Goal: Information Seeking & Learning: Learn about a topic

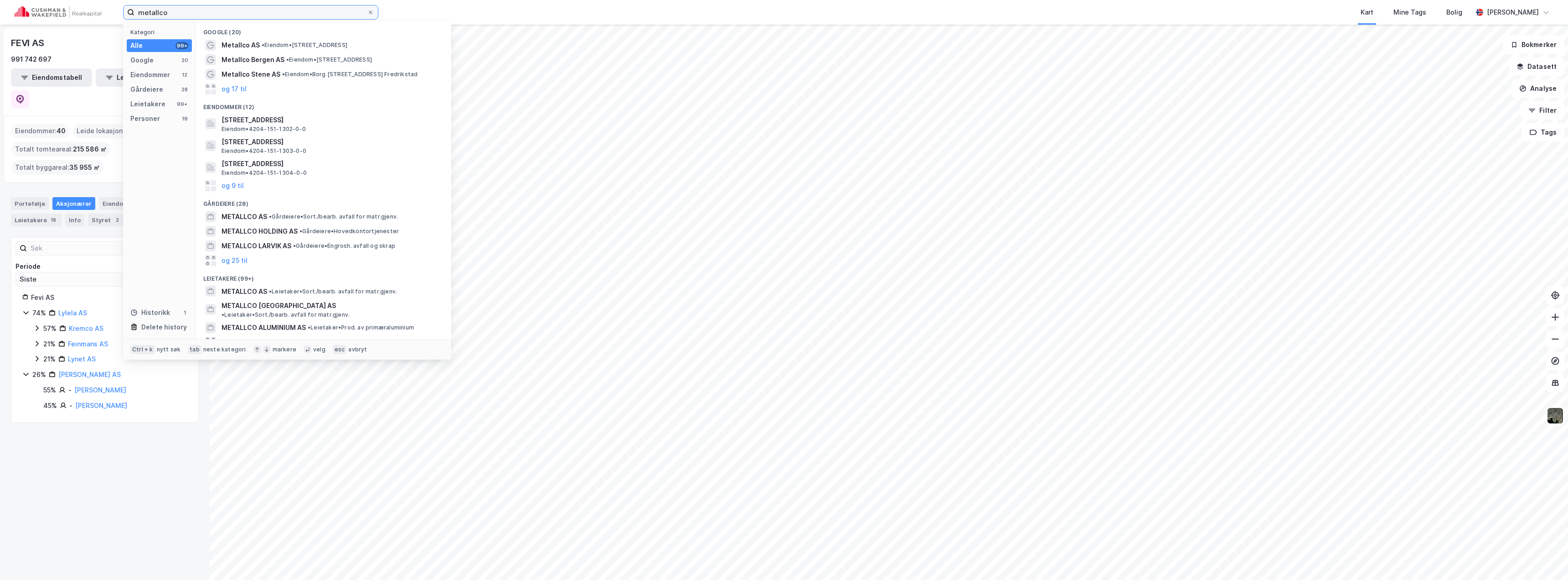
drag, startPoint x: 225, startPoint y: 12, endPoint x: 109, endPoint y: 13, distance: 116.0
click at [112, 13] on div "metallco Kategori Alle 99+ Google 20 Eiendommer 12 Gårdeiere 28 Leietakere 99+ …" at bounding box center [784, 12] width 1568 height 24
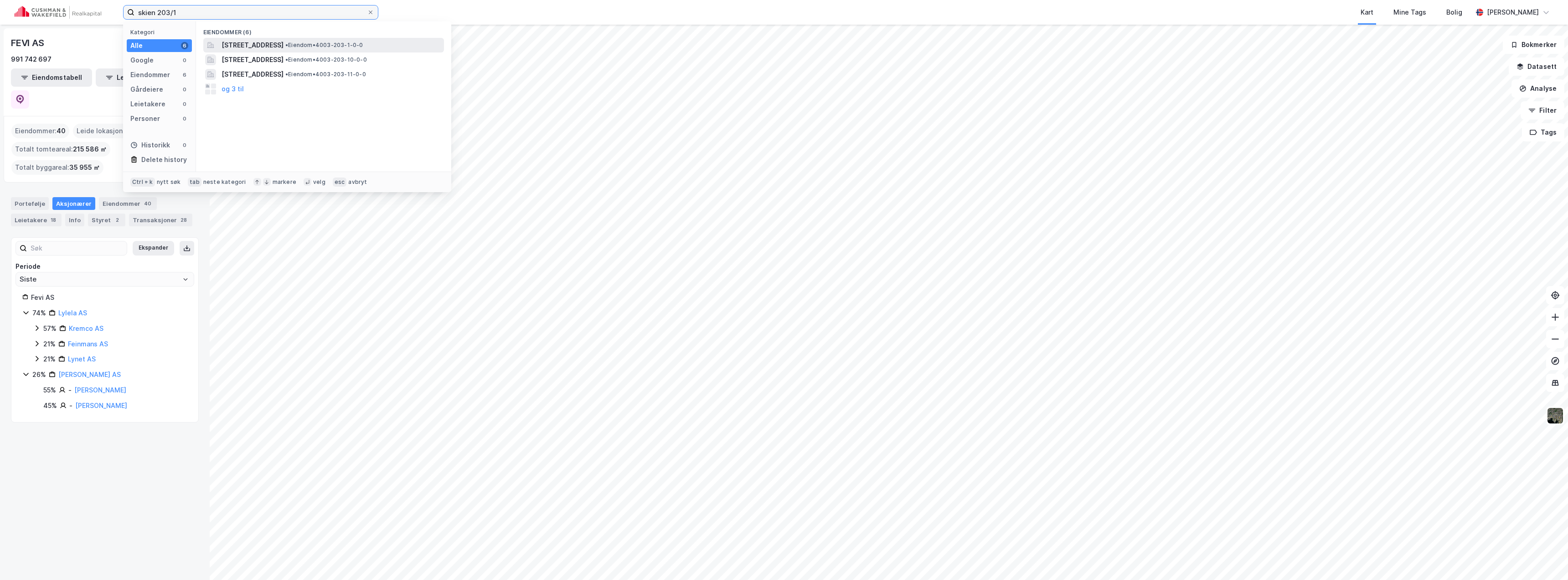
type input "skien 203/1"
click at [283, 49] on span "[STREET_ADDRESS]" at bounding box center [253, 45] width 62 height 11
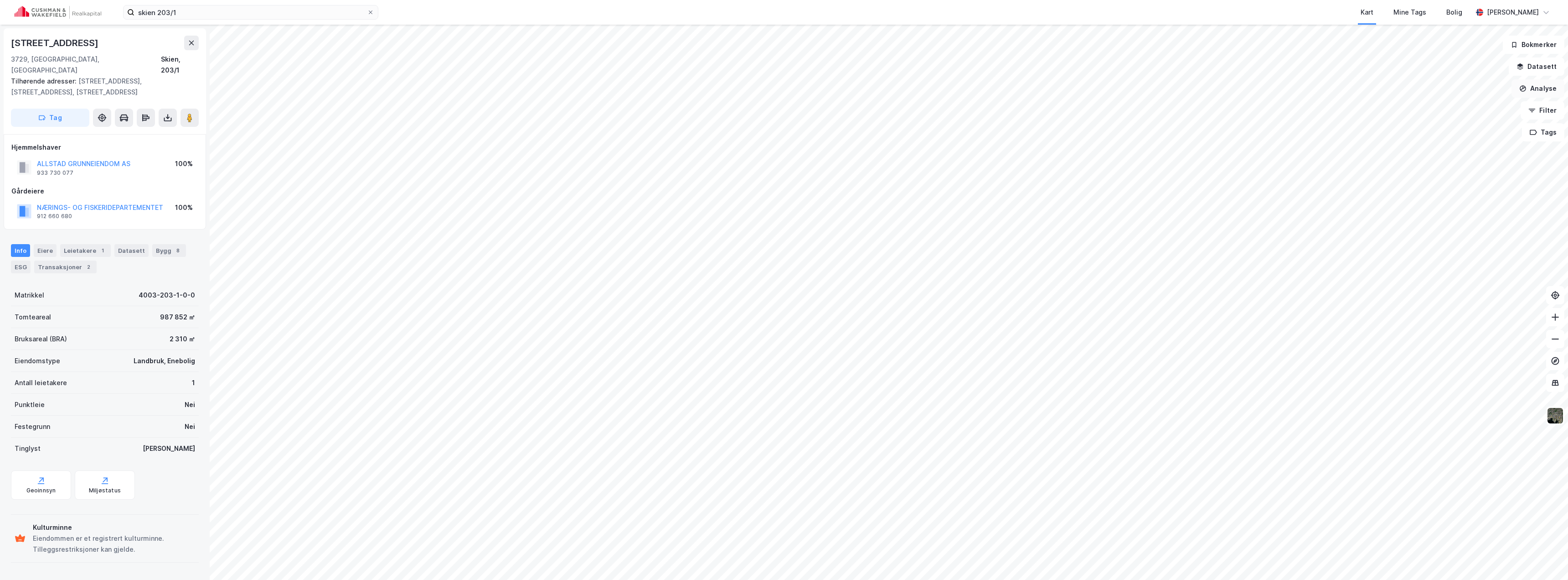
click at [1547, 90] on button "Analyse" at bounding box center [1538, 88] width 53 height 18
click at [1453, 108] on div "Tegn område" at bounding box center [1459, 108] width 79 height 8
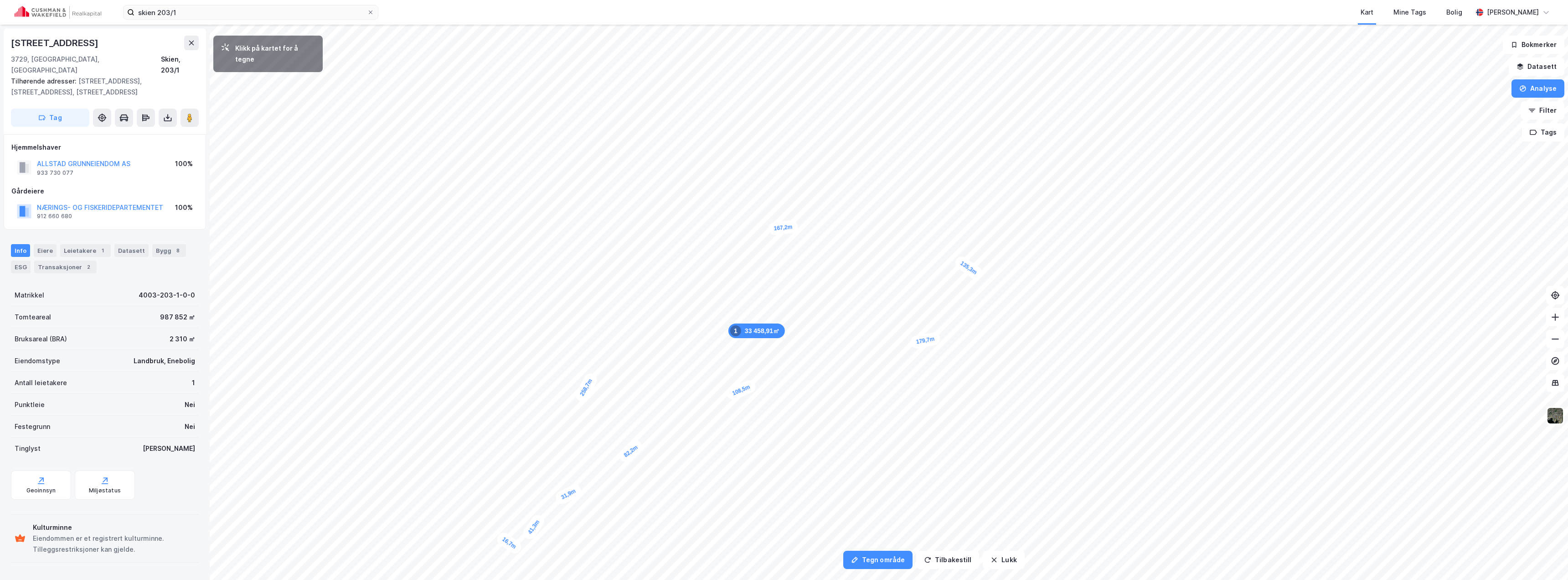
click at [500, 537] on div "16,7m" at bounding box center [509, 543] width 29 height 26
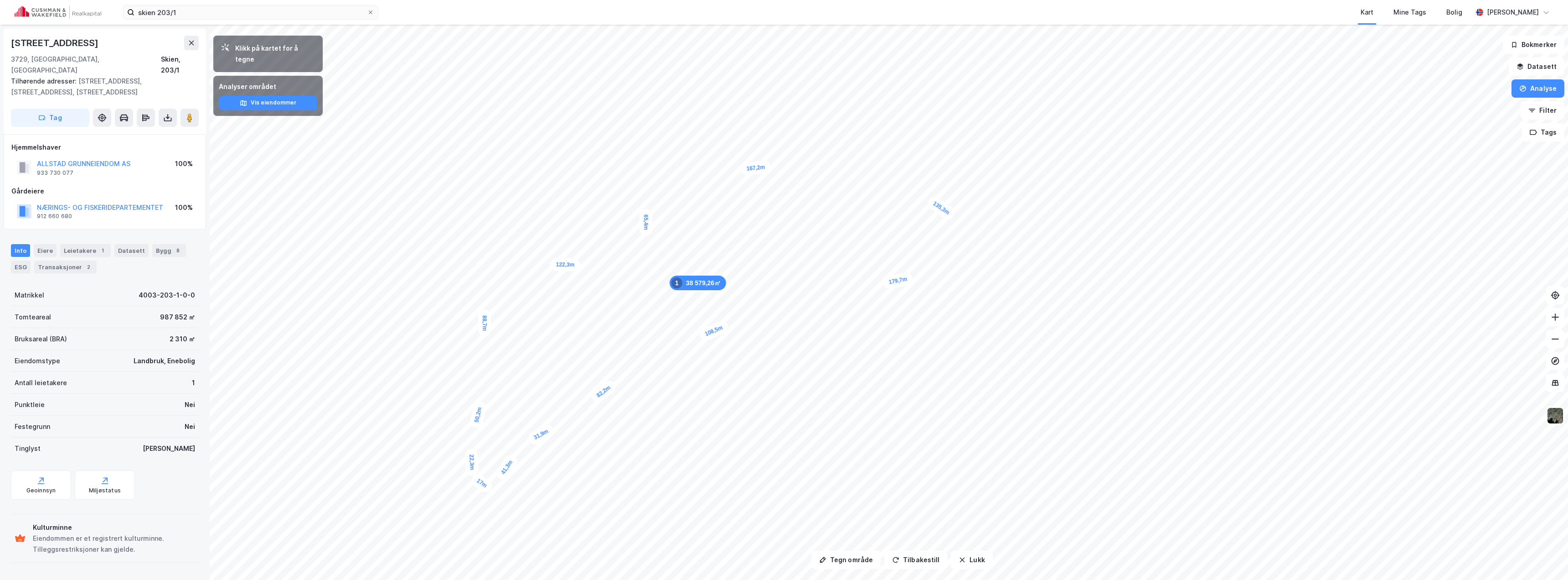
click at [1558, 412] on img at bounding box center [1555, 415] width 17 height 17
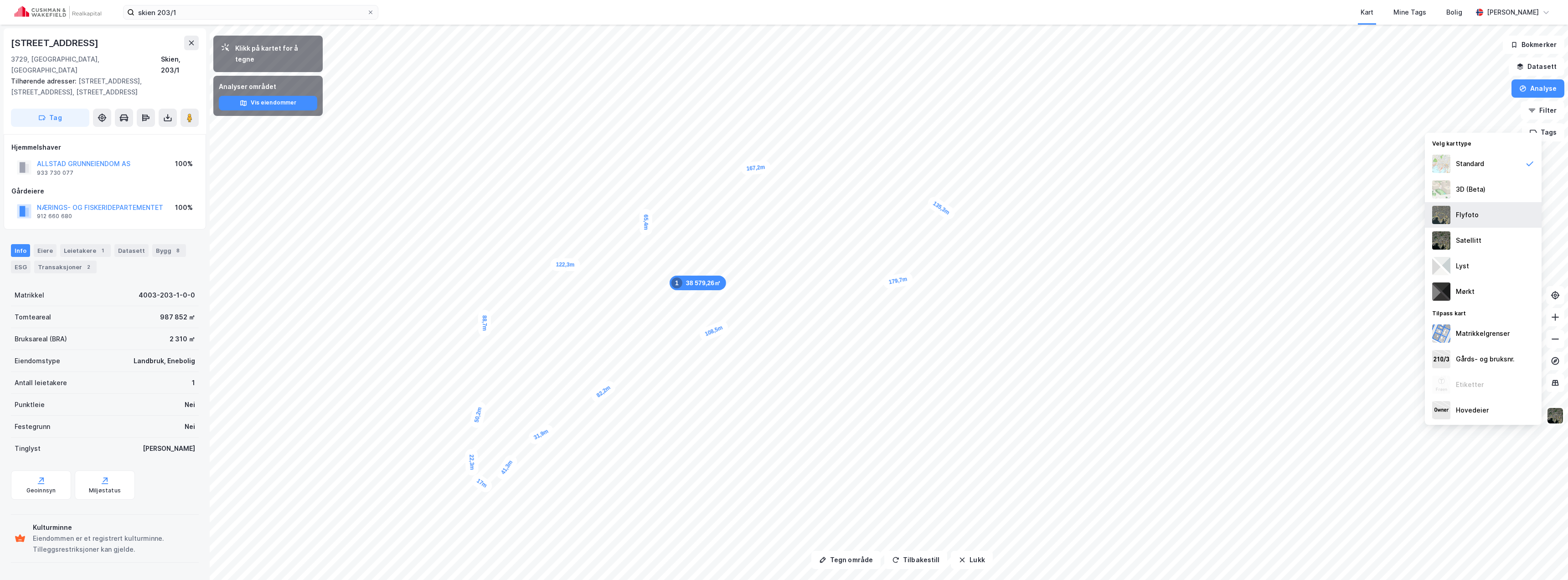
click at [1472, 215] on div "Flyfoto" at bounding box center [1467, 214] width 23 height 11
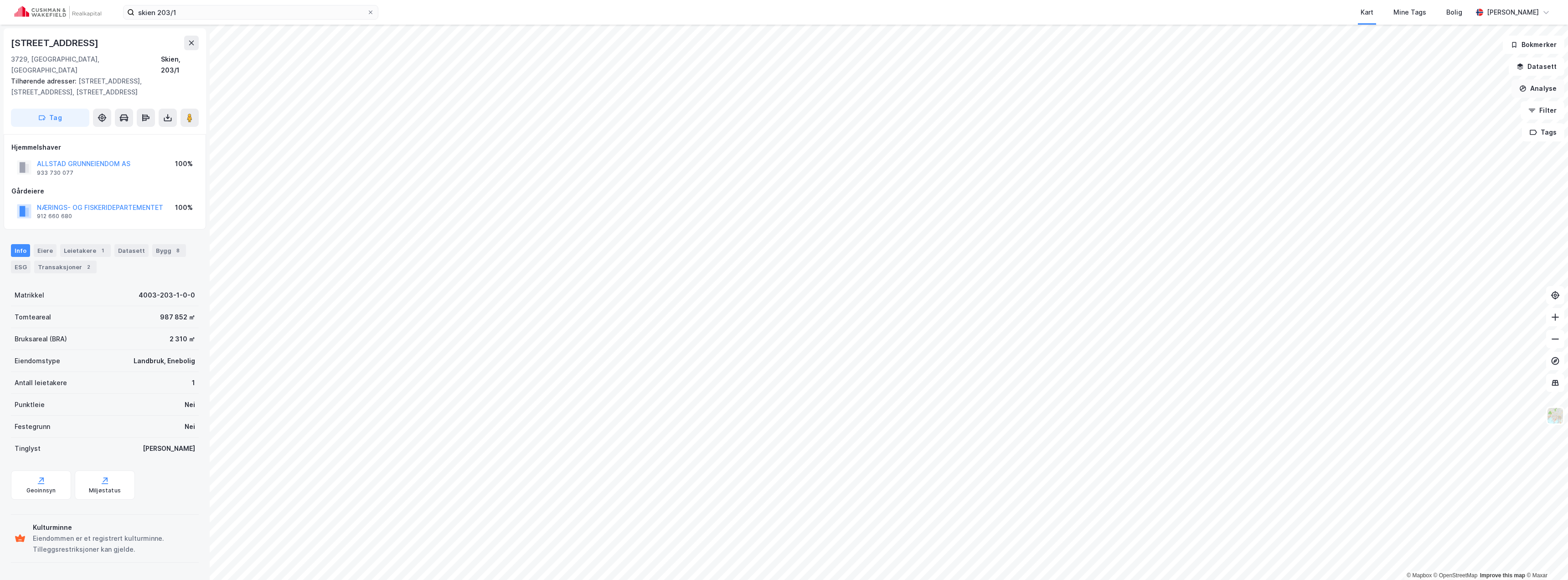
click at [1547, 89] on button "Analyse" at bounding box center [1538, 88] width 53 height 18
click at [1453, 114] on div "Tegn område" at bounding box center [1453, 108] width 105 height 15
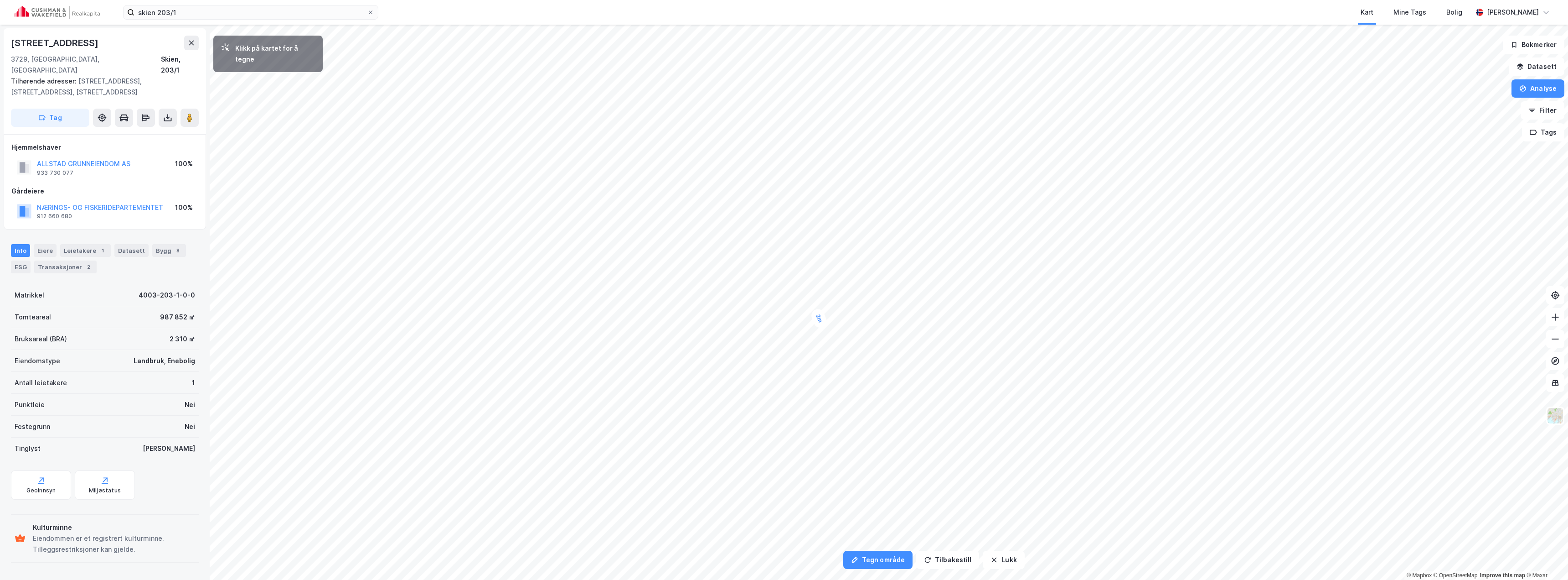
click at [820, 320] on div "2m" at bounding box center [819, 318] width 19 height 22
